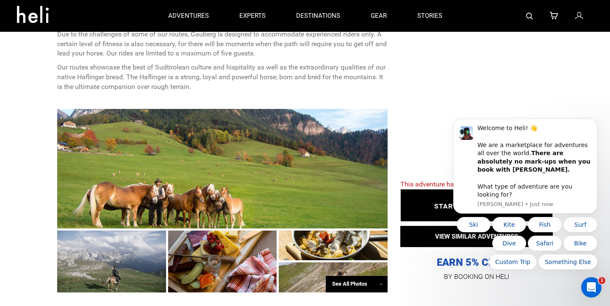
scroll to position [432, 0]
click at [115, 172] on div at bounding box center [222, 168] width 330 height 119
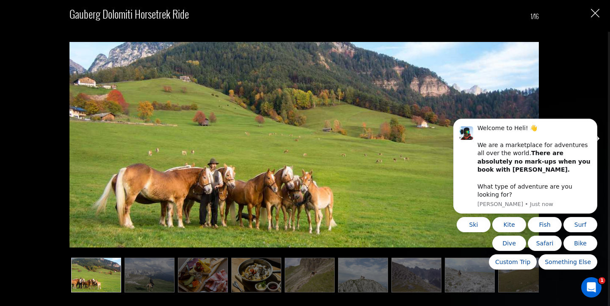
click at [166, 274] on img at bounding box center [150, 275] width 50 height 34
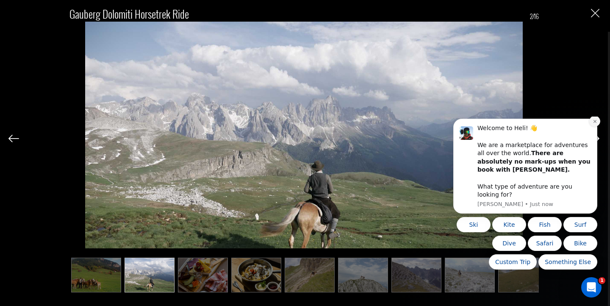
click at [595, 127] on button "Dismiss notification" at bounding box center [594, 121] width 11 height 11
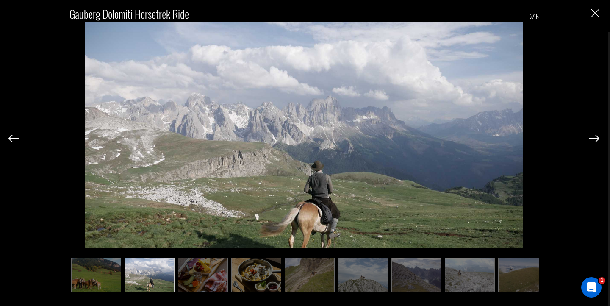
click at [593, 143] on div at bounding box center [594, 138] width 11 height 14
click at [596, 138] on img at bounding box center [594, 139] width 11 height 8
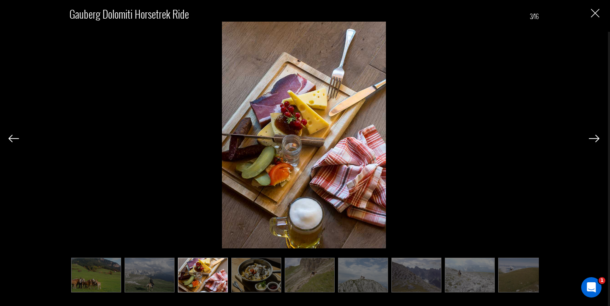
click at [596, 138] on img at bounding box center [594, 139] width 11 height 8
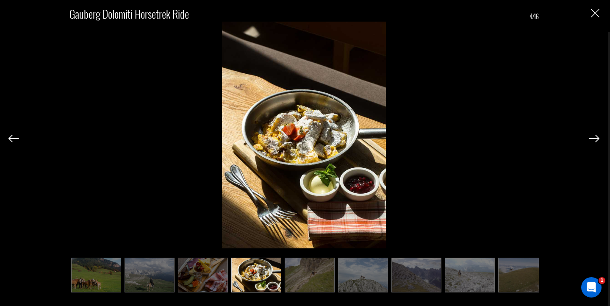
click at [596, 138] on img at bounding box center [594, 139] width 11 height 8
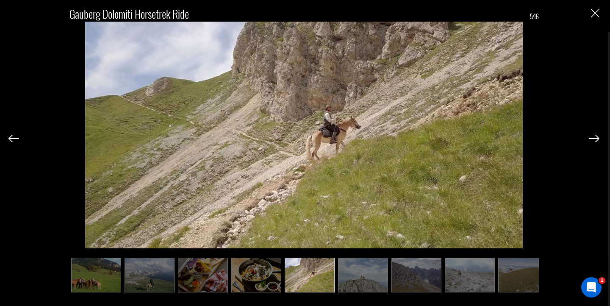
click at [596, 138] on img at bounding box center [594, 139] width 11 height 8
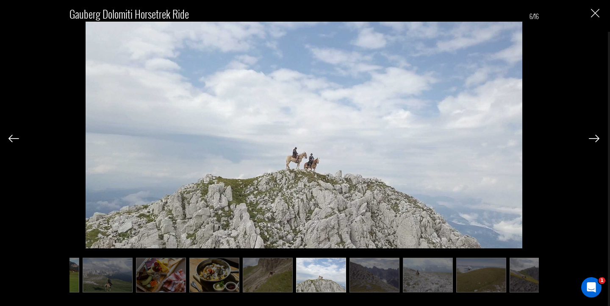
click at [596, 138] on img at bounding box center [594, 139] width 11 height 8
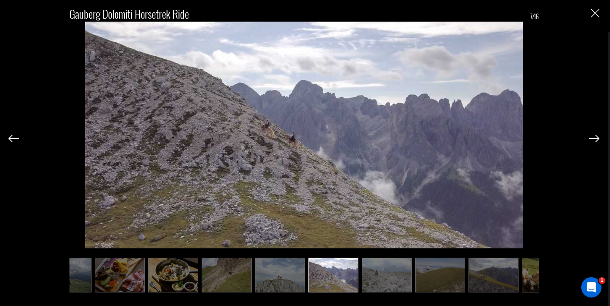
click at [596, 138] on img at bounding box center [594, 139] width 11 height 8
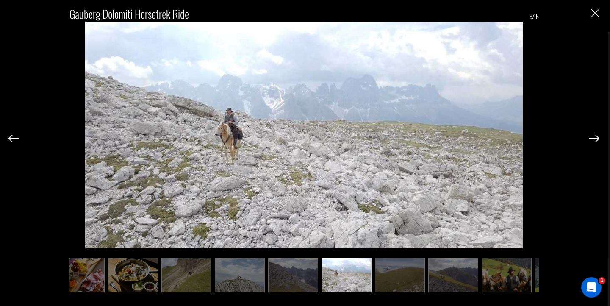
click at [596, 138] on img at bounding box center [594, 139] width 11 height 8
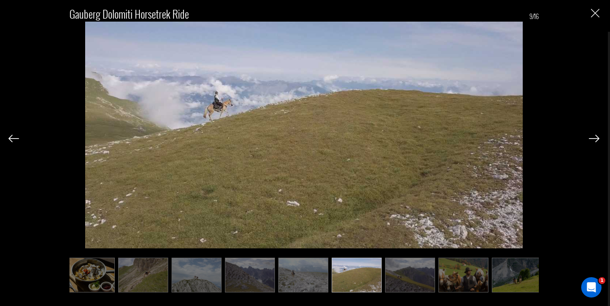
click at [596, 138] on img at bounding box center [594, 139] width 11 height 8
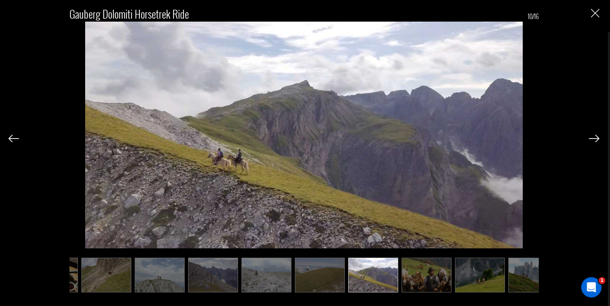
click at [596, 138] on img at bounding box center [594, 139] width 11 height 8
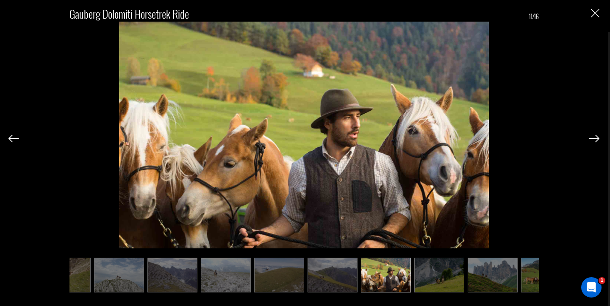
click at [596, 138] on img at bounding box center [594, 139] width 11 height 8
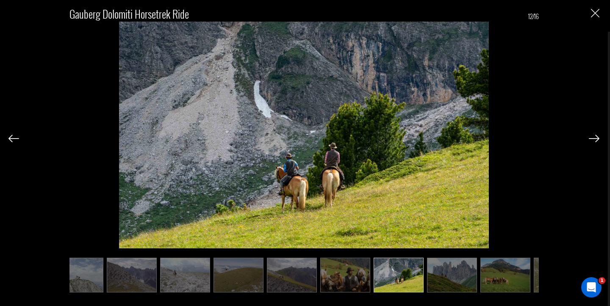
click at [596, 138] on img at bounding box center [594, 139] width 11 height 8
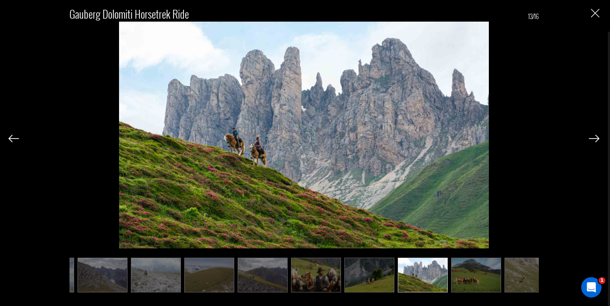
click at [596, 138] on img at bounding box center [594, 139] width 11 height 8
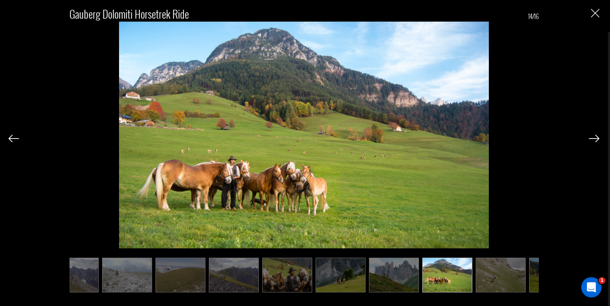
click at [596, 138] on img at bounding box center [594, 139] width 11 height 8
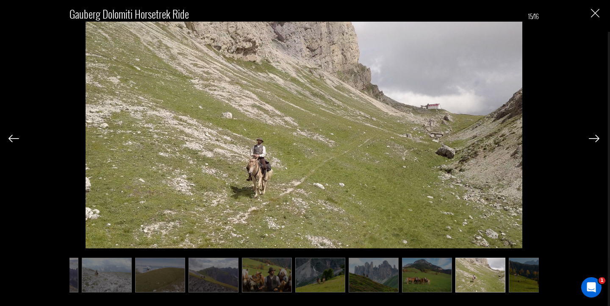
click at [596, 138] on img at bounding box center [594, 139] width 11 height 8
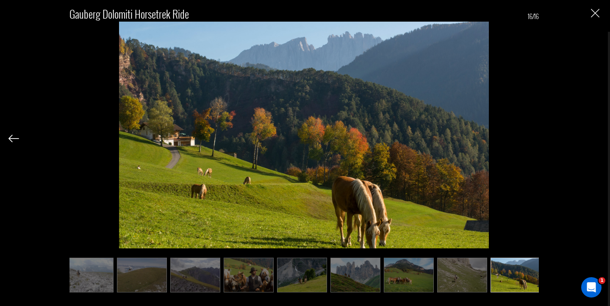
scroll to position [0, 385]
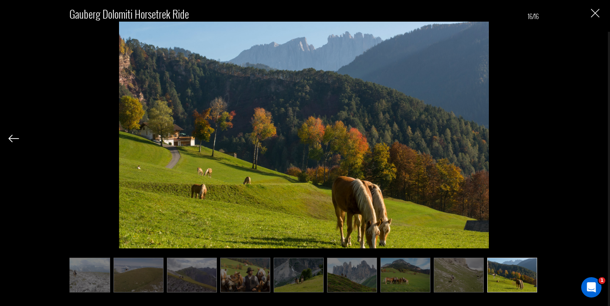
click at [596, 138] on div "Gauberg Dolomiti Horsetrek Ride 16/16" at bounding box center [303, 145] width 591 height 291
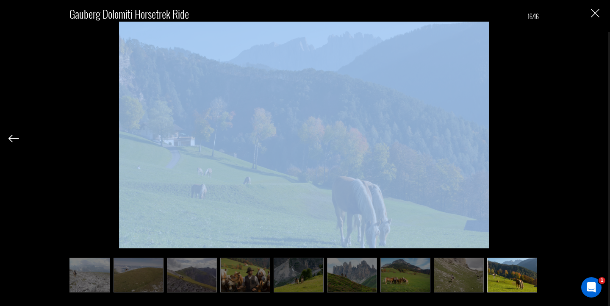
click at [591, 9] on img "Close" at bounding box center [595, 13] width 8 height 8
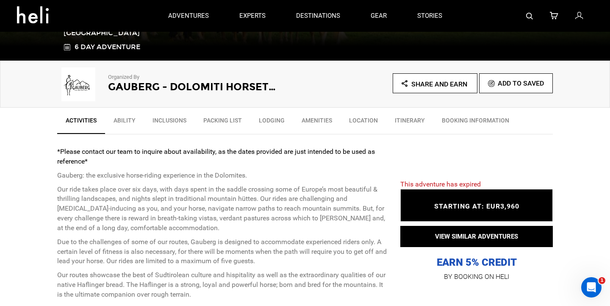
scroll to position [206, 0]
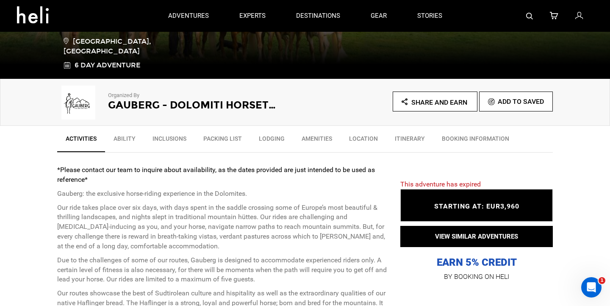
drag, startPoint x: 186, startPoint y: 145, endPoint x: 191, endPoint y: 144, distance: 5.6
click at [186, 145] on link "Inclusions" at bounding box center [169, 140] width 51 height 21
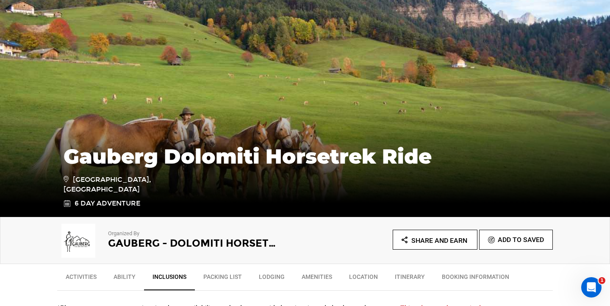
scroll to position [176, 0]
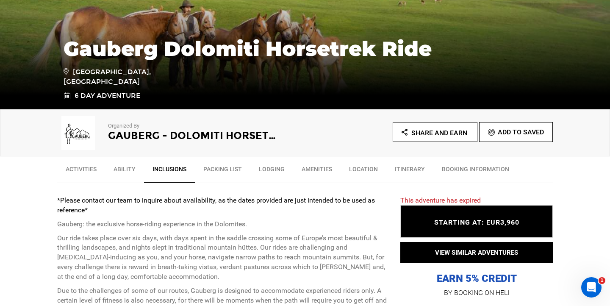
click at [89, 166] on link "Activities" at bounding box center [81, 171] width 48 height 21
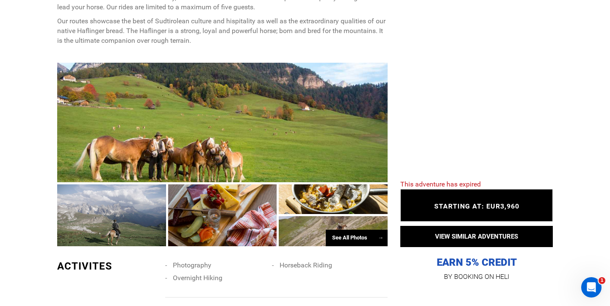
scroll to position [685, 0]
